Goal: Task Accomplishment & Management: Complete application form

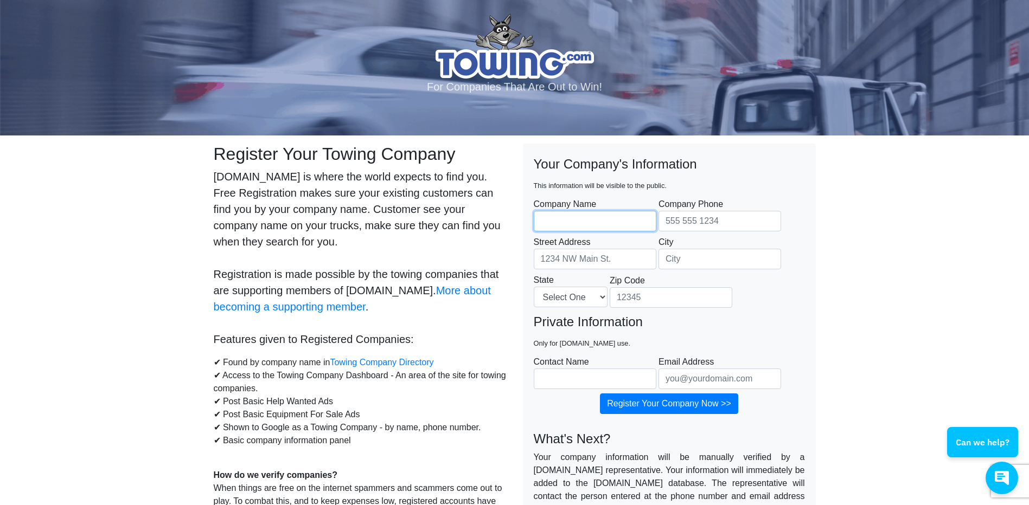
click at [616, 220] on input "Company Name" at bounding box center [595, 221] width 123 height 21
type input "1 Stop Towing and Auto"
type input "6178 NC-8"
type input "27292"
type input "1stoptowingandauto@gmail.com"
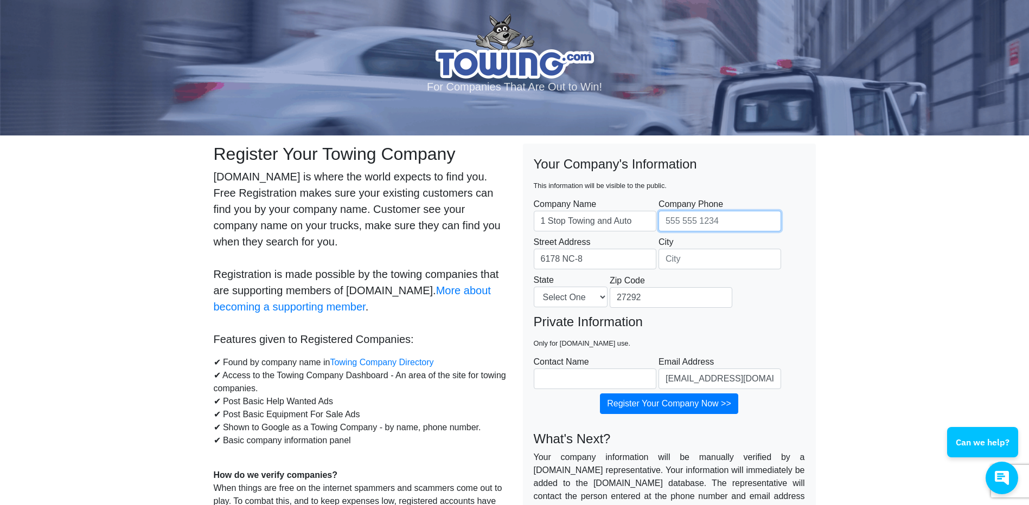
click at [692, 219] on input "Company Phone" at bounding box center [719, 221] width 123 height 21
type input "3362429300"
click at [705, 261] on input "City" at bounding box center [719, 259] width 123 height 21
type input "Lexington"
select select "NC"
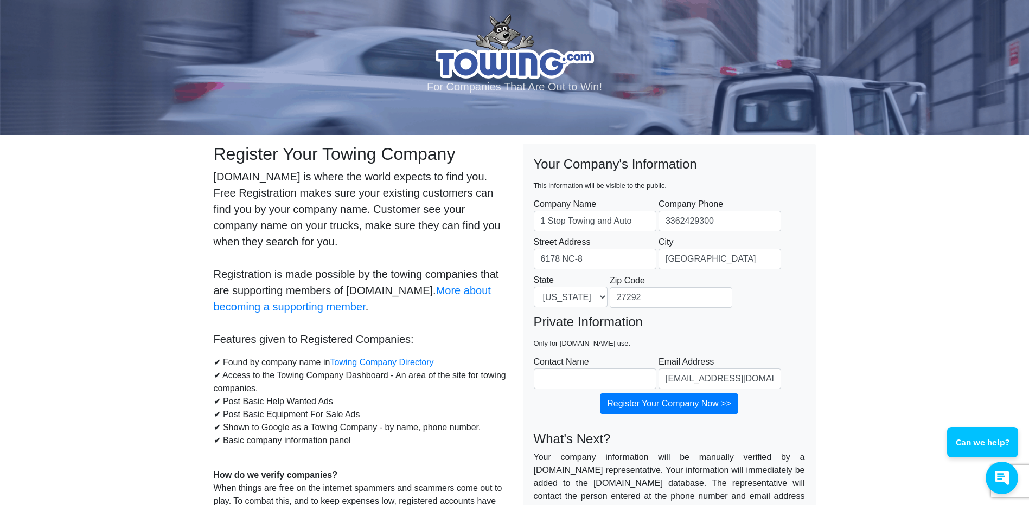
click at [877, 329] on body "For Companies That Are Out to Win! Register Your Towing Company Towing.com is w…" at bounding box center [514, 483] width 1029 height 967
click at [584, 381] on input "Contact Name" at bounding box center [595, 379] width 123 height 21
type input "Loren Everhart"
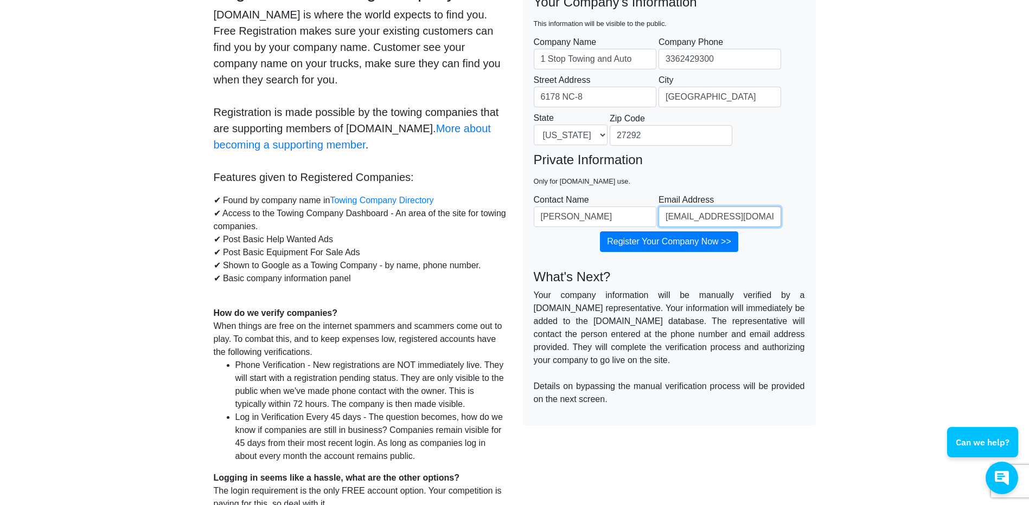
scroll to position [163, 0]
click at [634, 247] on input "Register Your Company Now >>" at bounding box center [669, 241] width 138 height 21
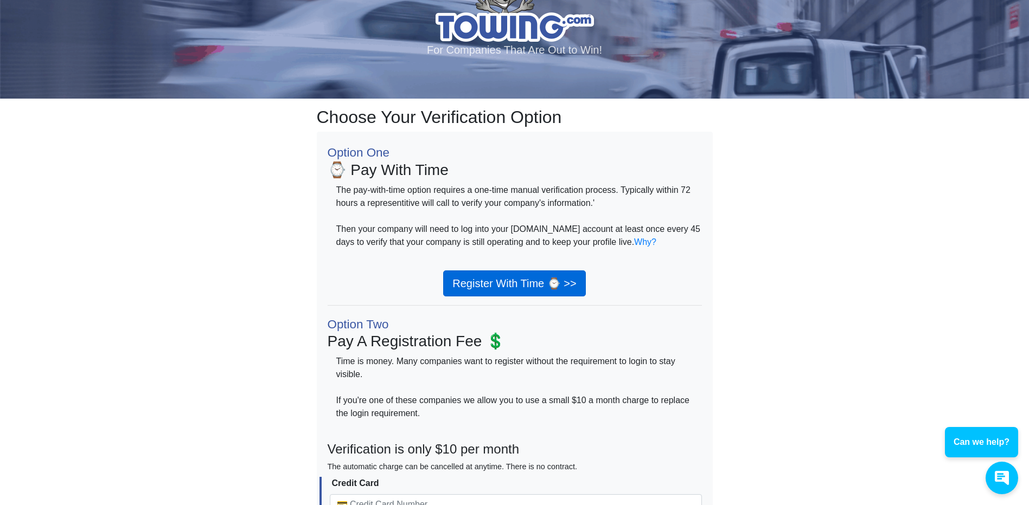
scroll to position [36, 0]
